Goal: Task Accomplishment & Management: Manage account settings

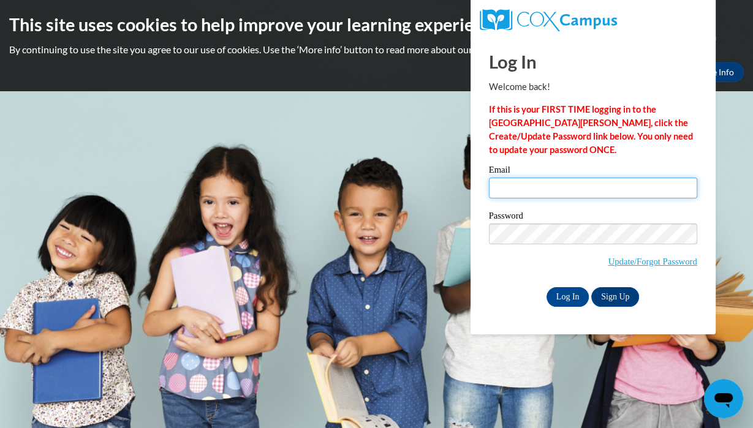
click at [506, 188] on input "Email" at bounding box center [593, 188] width 208 height 21
type input "jpiontek@grafton.k12.wi.us"
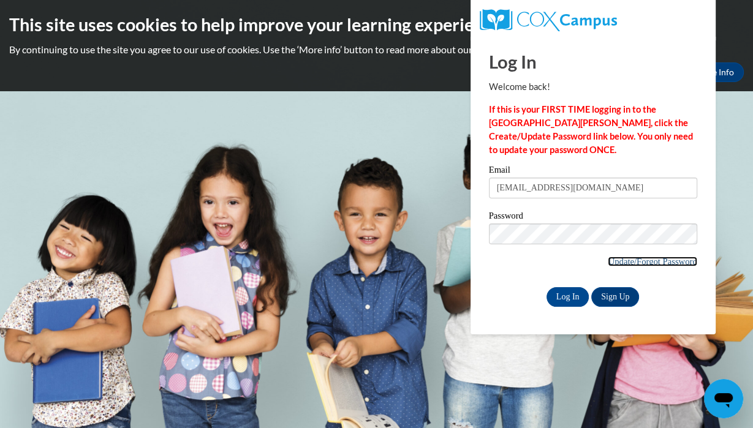
click at [609, 260] on link "Update/Forgot Password" at bounding box center [652, 262] width 89 height 10
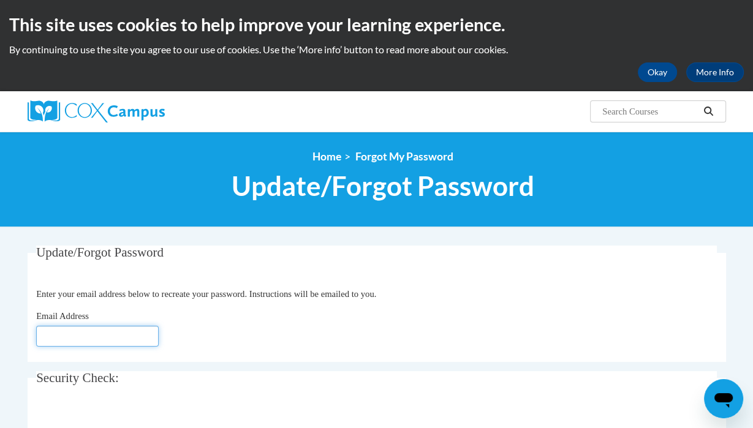
click at [78, 339] on input "Email Address" at bounding box center [97, 336] width 123 height 21
type input "jpiontek@grafton.k12.wi.us"
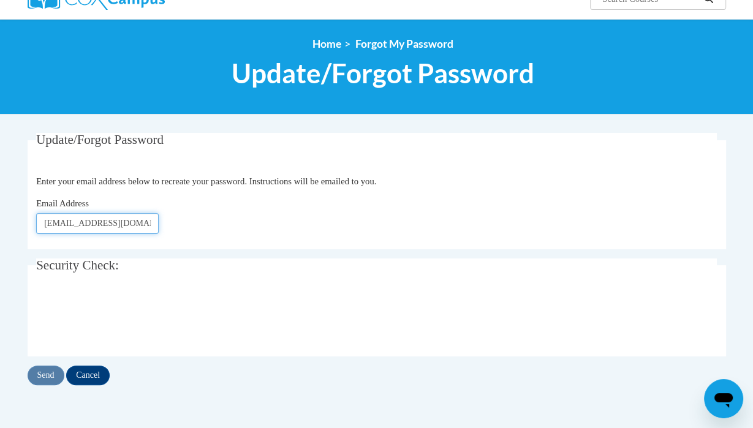
scroll to position [134, 0]
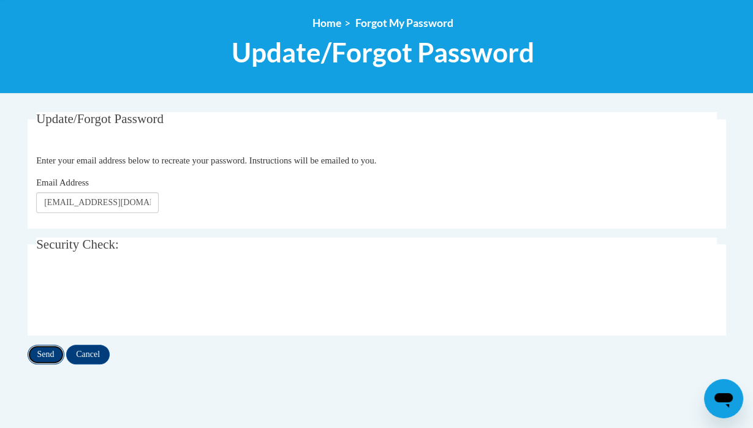
click at [48, 352] on input "Send" at bounding box center [46, 355] width 37 height 20
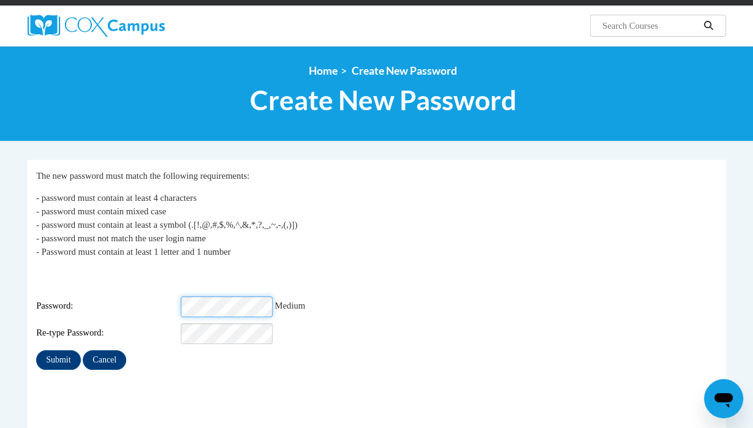
scroll to position [87, 0]
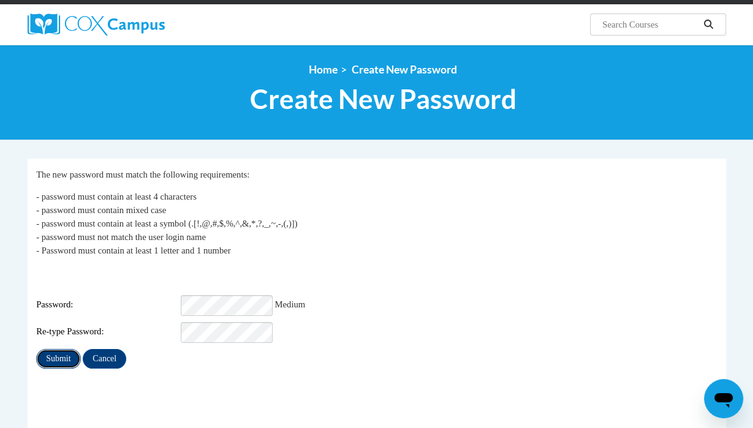
click at [63, 352] on input "Submit" at bounding box center [58, 359] width 44 height 20
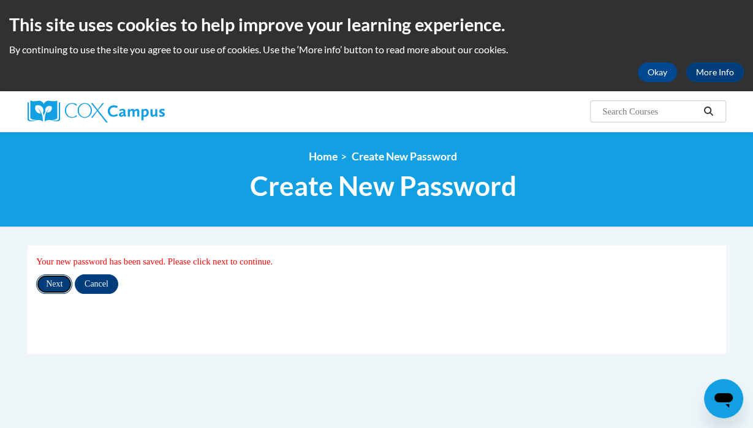
click at [55, 286] on input "Next" at bounding box center [54, 285] width 36 height 20
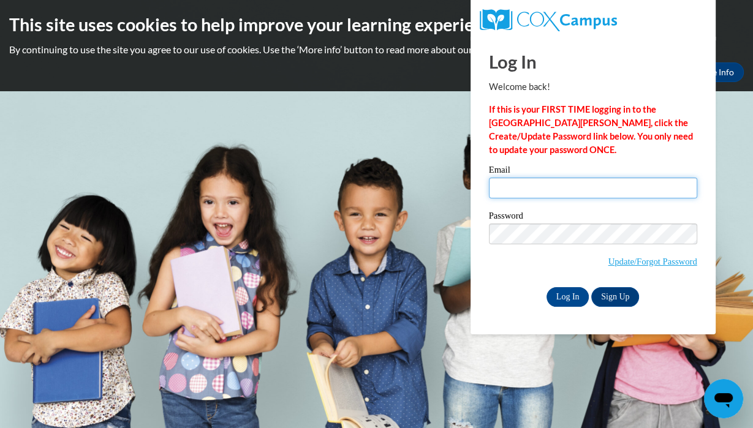
click at [515, 189] on input "Email" at bounding box center [593, 188] width 208 height 21
type input "jpiontek@grafton.k12.wi.us"
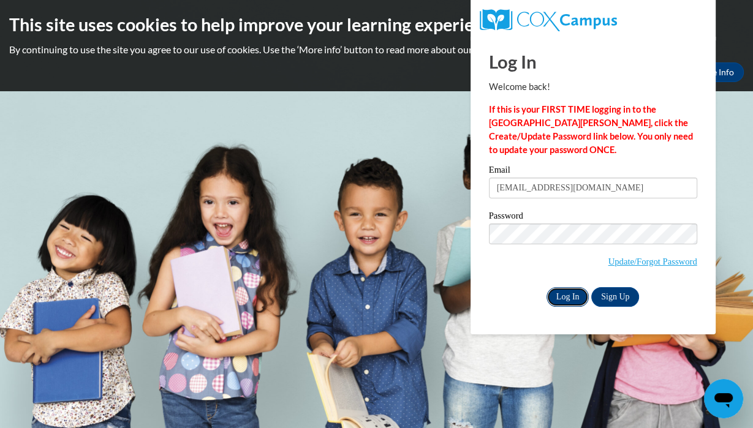
click at [571, 296] on input "Log In" at bounding box center [568, 297] width 43 height 20
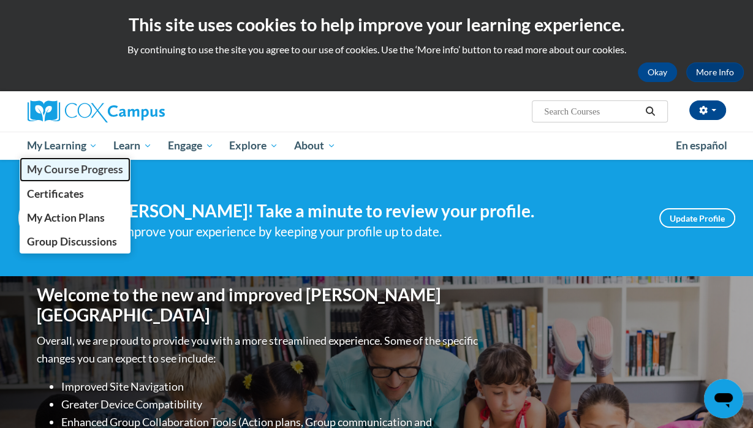
click at [83, 169] on span "My Course Progress" at bounding box center [75, 169] width 96 height 13
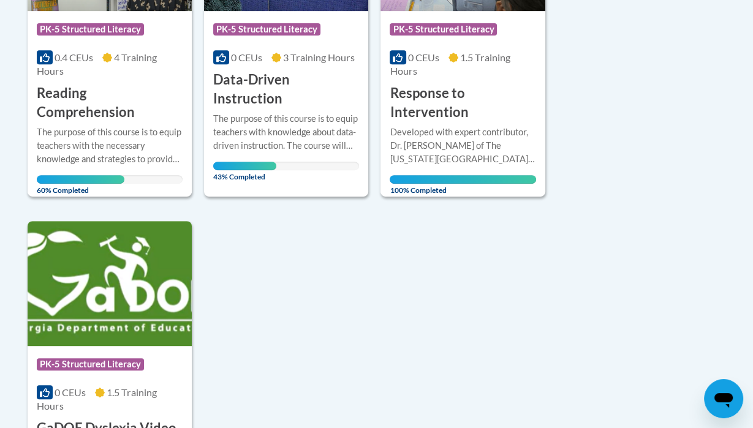
scroll to position [434, 0]
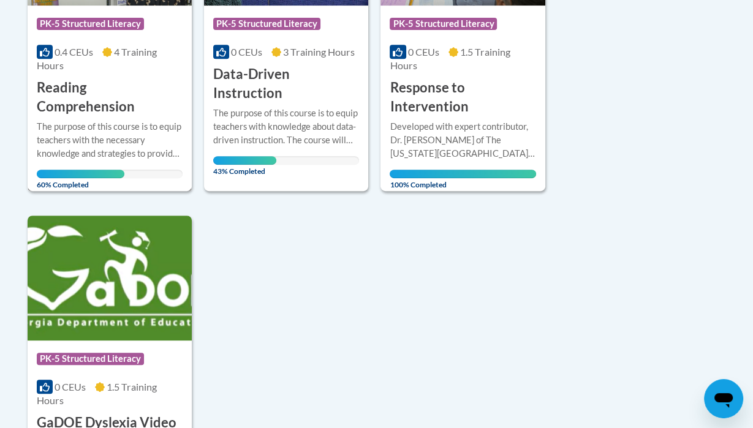
click at [61, 88] on h3 "Reading Comprehension" at bounding box center [110, 97] width 146 height 38
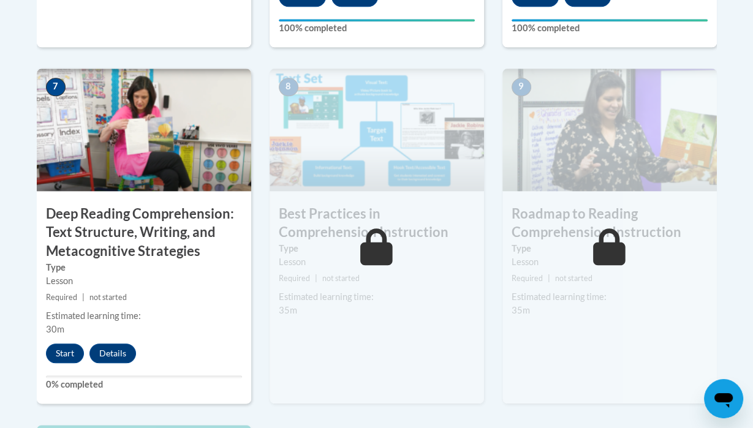
scroll to position [1040, 0]
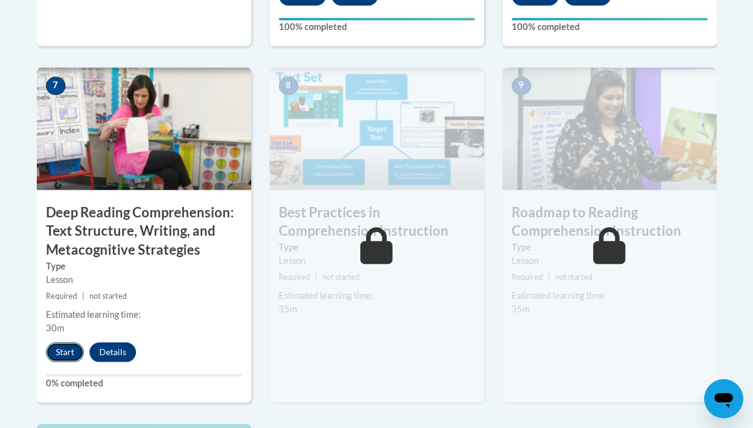
click at [60, 352] on button "Start" at bounding box center [65, 353] width 38 height 20
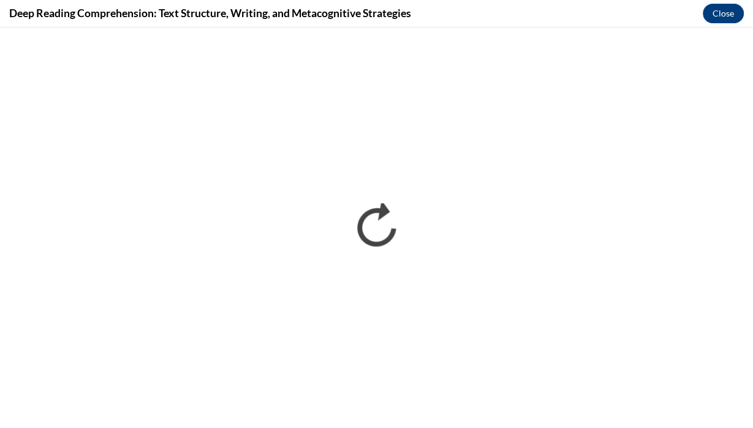
scroll to position [0, 0]
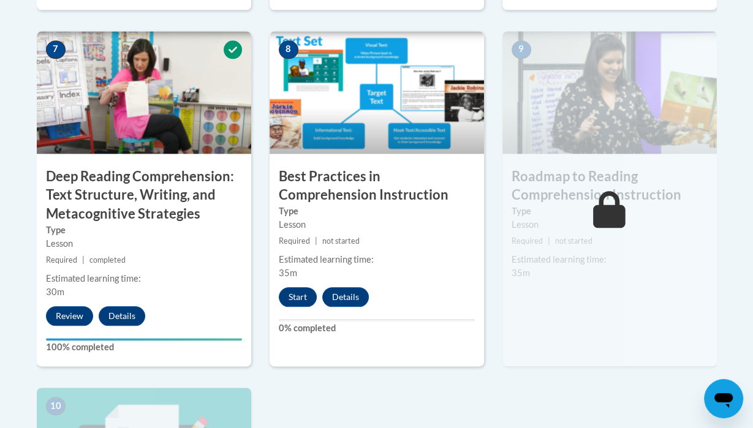
scroll to position [1076, 0]
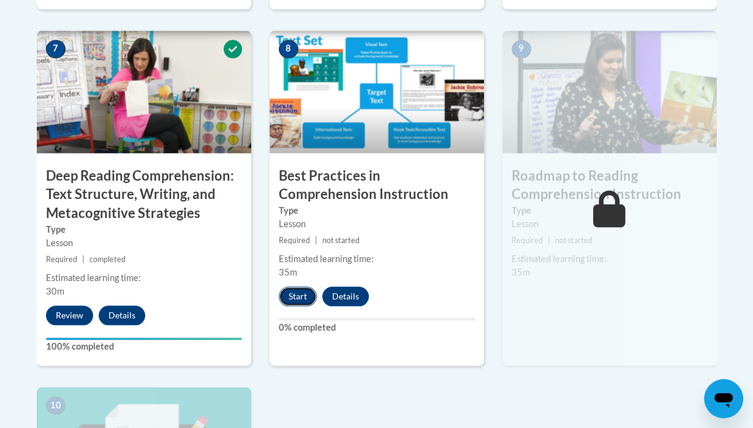
click at [297, 295] on button "Start" at bounding box center [298, 297] width 38 height 20
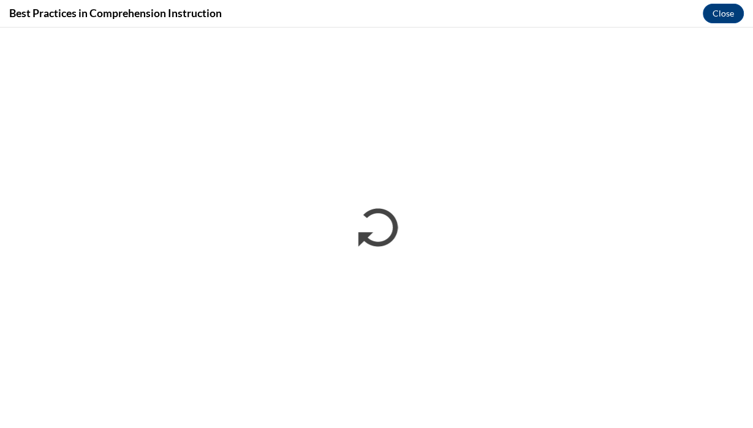
scroll to position [0, 0]
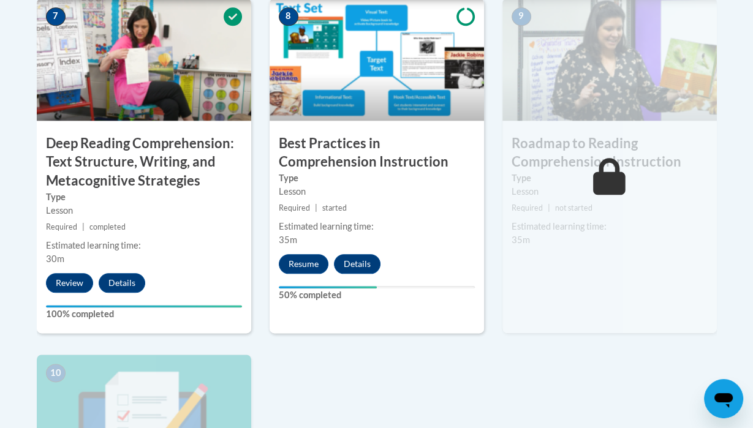
scroll to position [1109, 0]
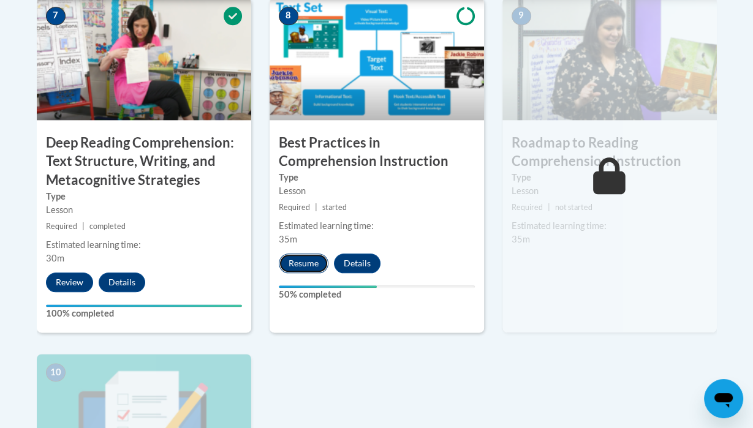
click at [303, 257] on button "Resume" at bounding box center [304, 264] width 50 height 20
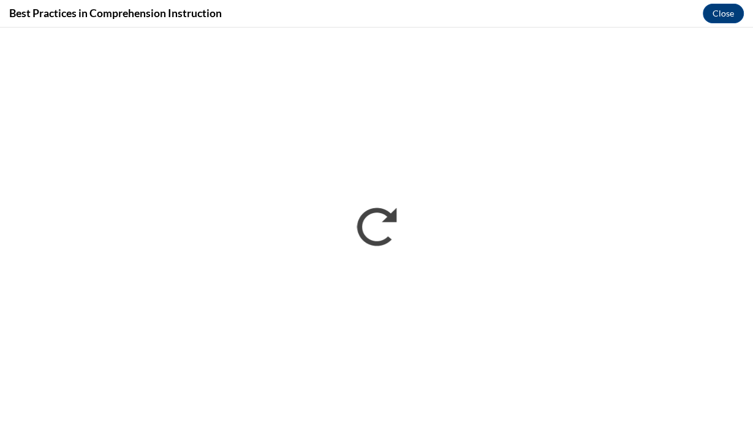
scroll to position [0, 0]
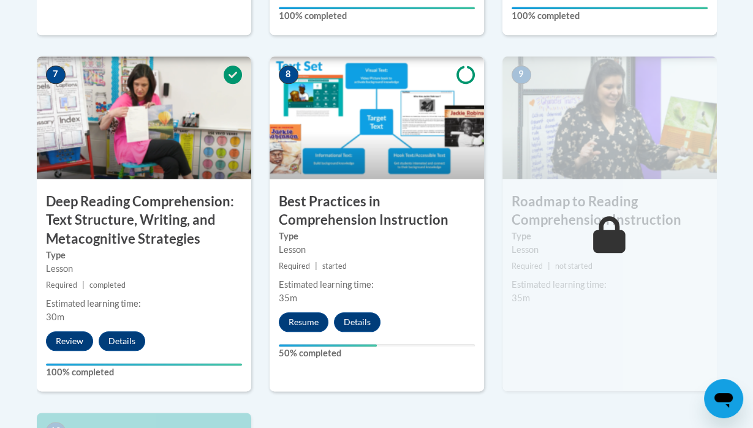
scroll to position [1048, 0]
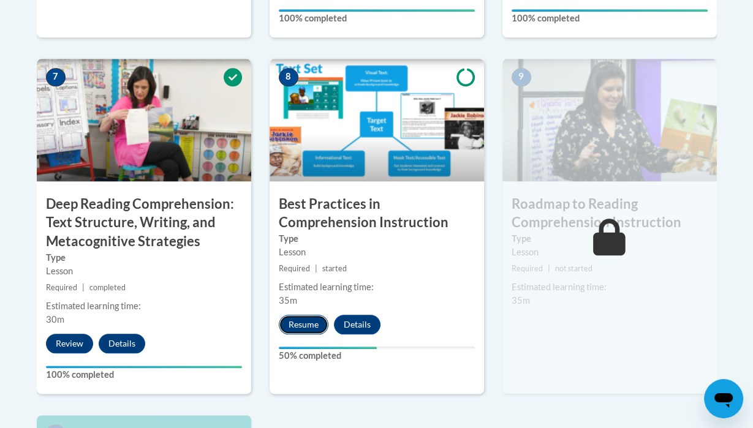
click at [306, 322] on button "Resume" at bounding box center [304, 325] width 50 height 20
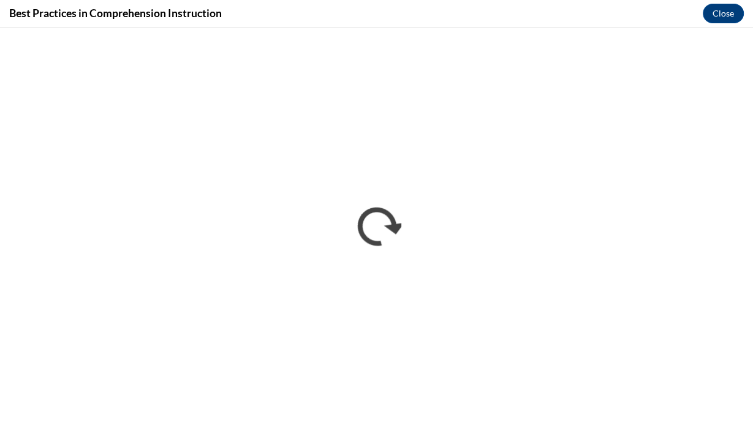
scroll to position [0, 0]
